Goal: Task Accomplishment & Management: Use online tool/utility

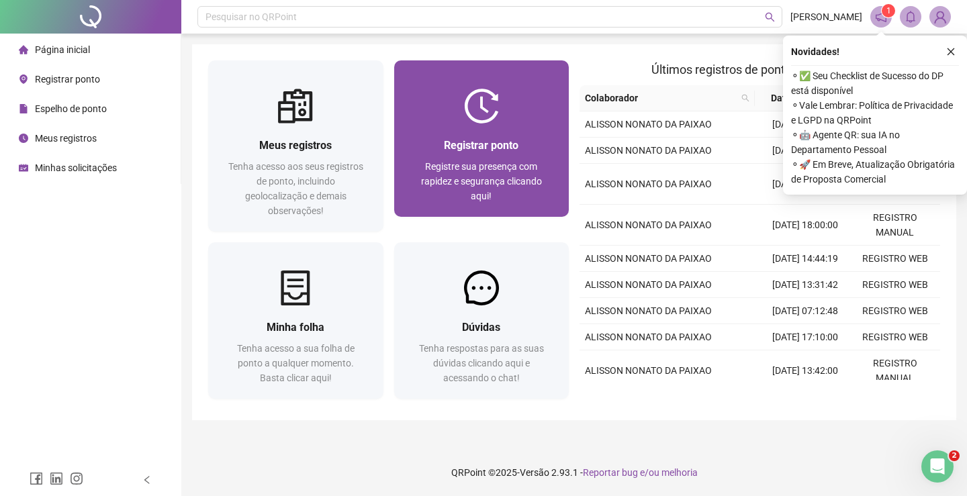
click at [507, 159] on div "Registre sua presença com rapidez e segurança clicando aqui!" at bounding box center [481, 181] width 143 height 44
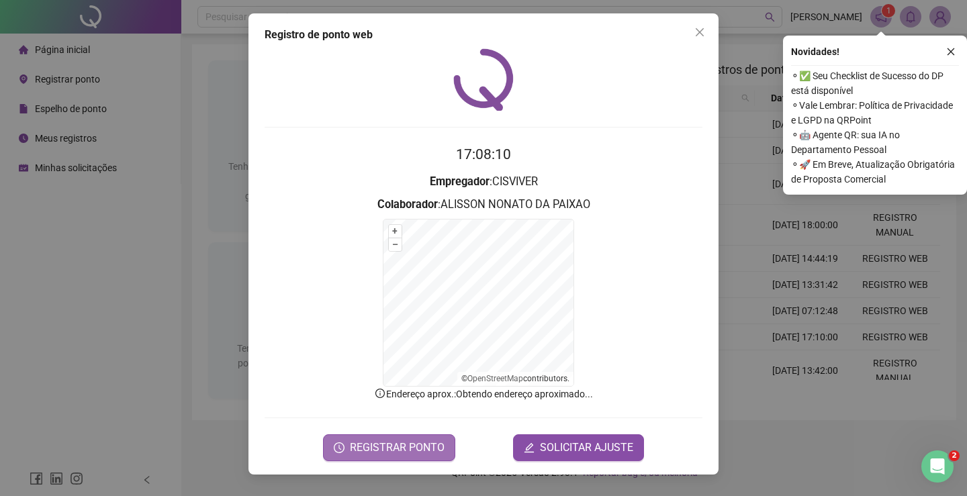
click at [410, 448] on span "REGISTRAR PONTO" at bounding box center [397, 448] width 95 height 16
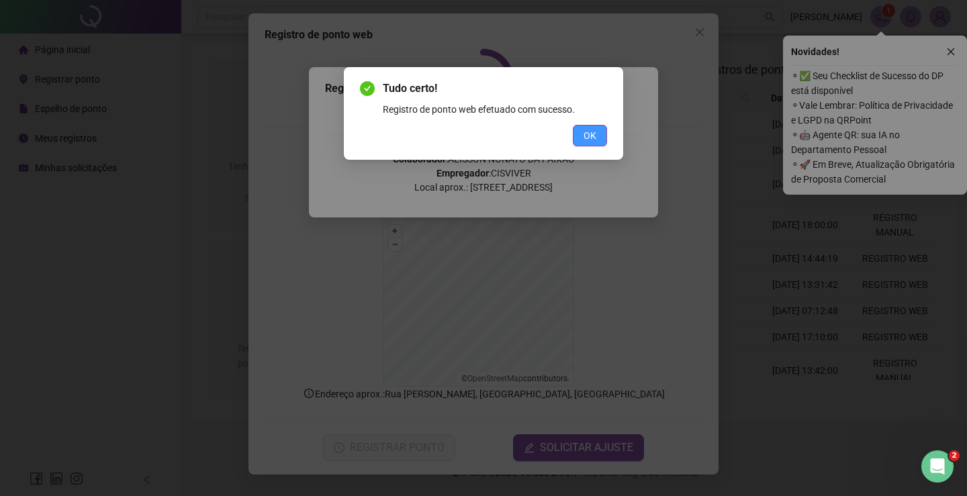
click at [589, 140] on span "OK" at bounding box center [589, 135] width 13 height 15
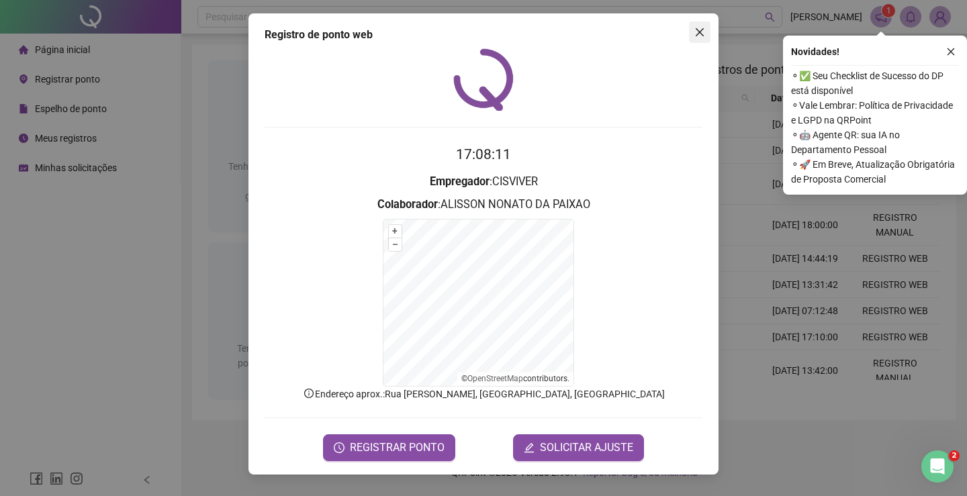
click at [701, 32] on icon "close" at bounding box center [699, 32] width 11 height 11
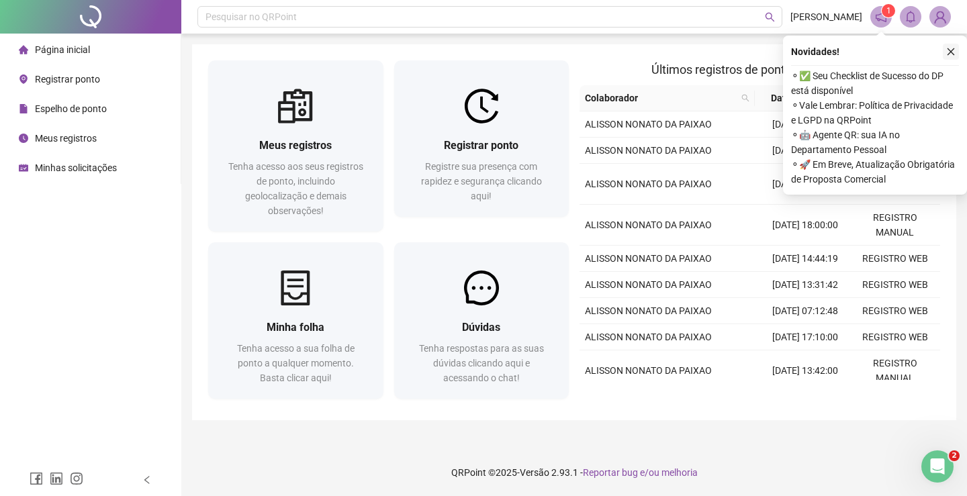
click at [953, 51] on icon "close" at bounding box center [950, 51] width 9 height 9
